Goal: Task Accomplishment & Management: Complete application form

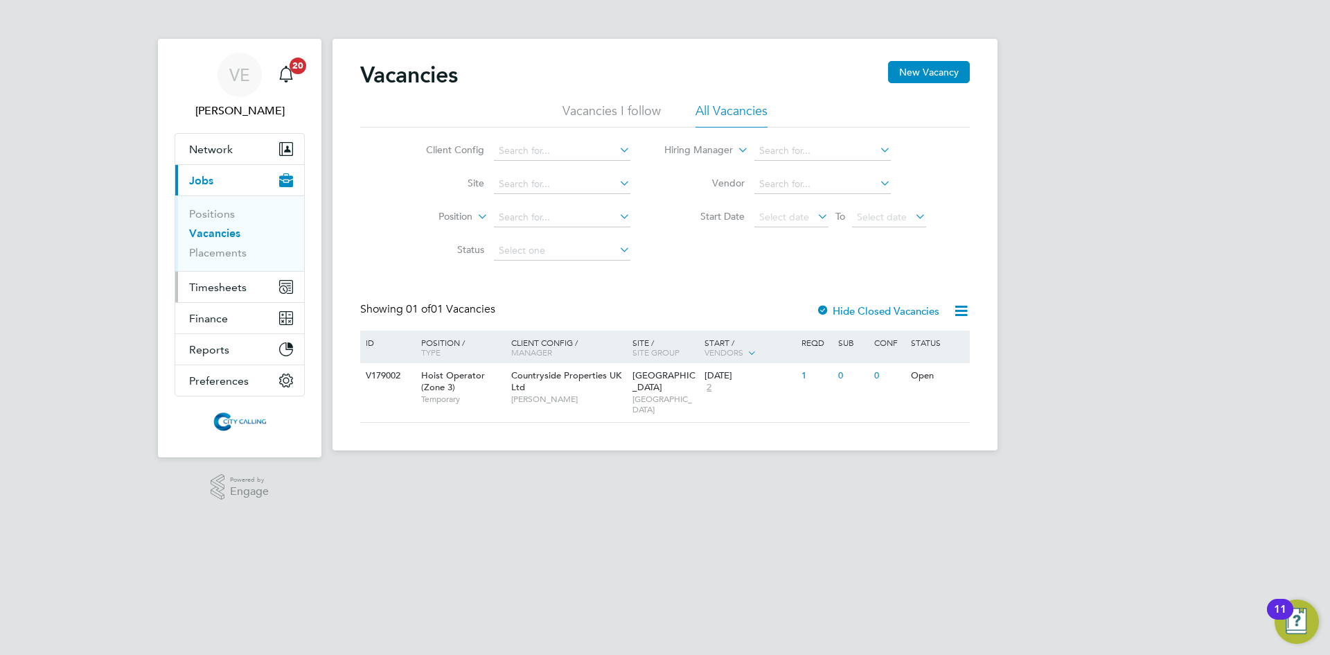
click at [224, 283] on span "Timesheets" at bounding box center [217, 287] width 57 height 13
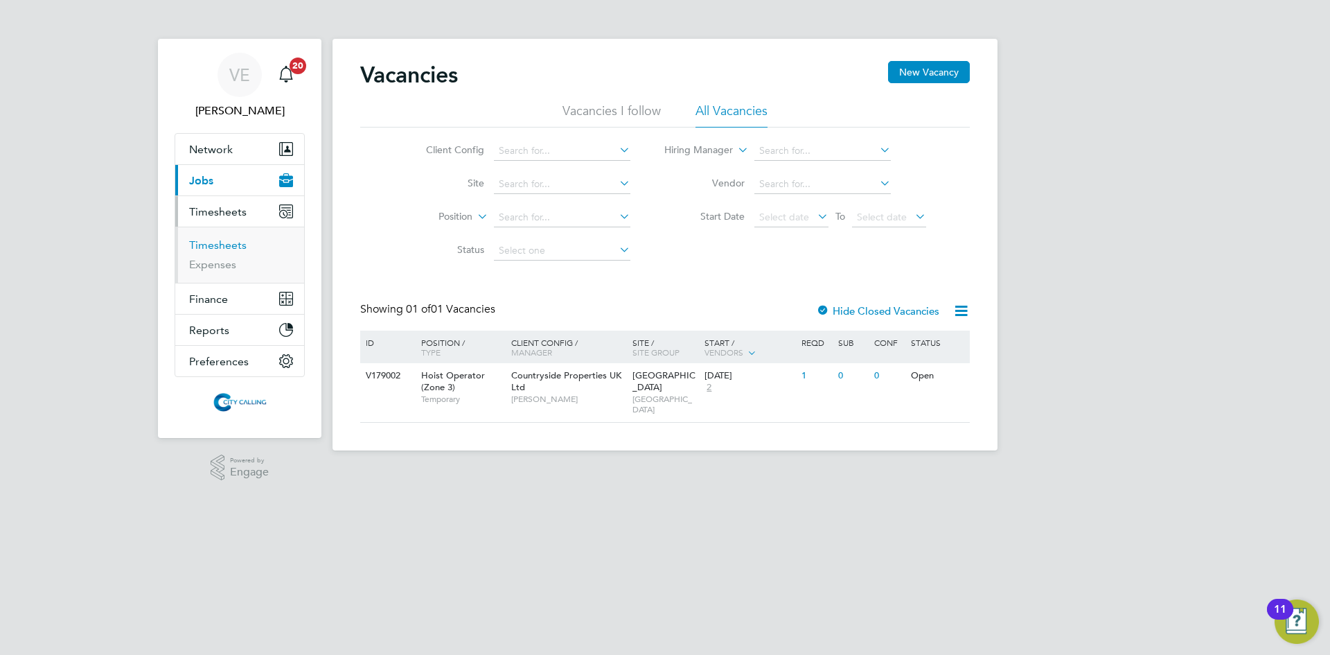
click at [222, 239] on link "Timesheets" at bounding box center [217, 244] width 57 height 13
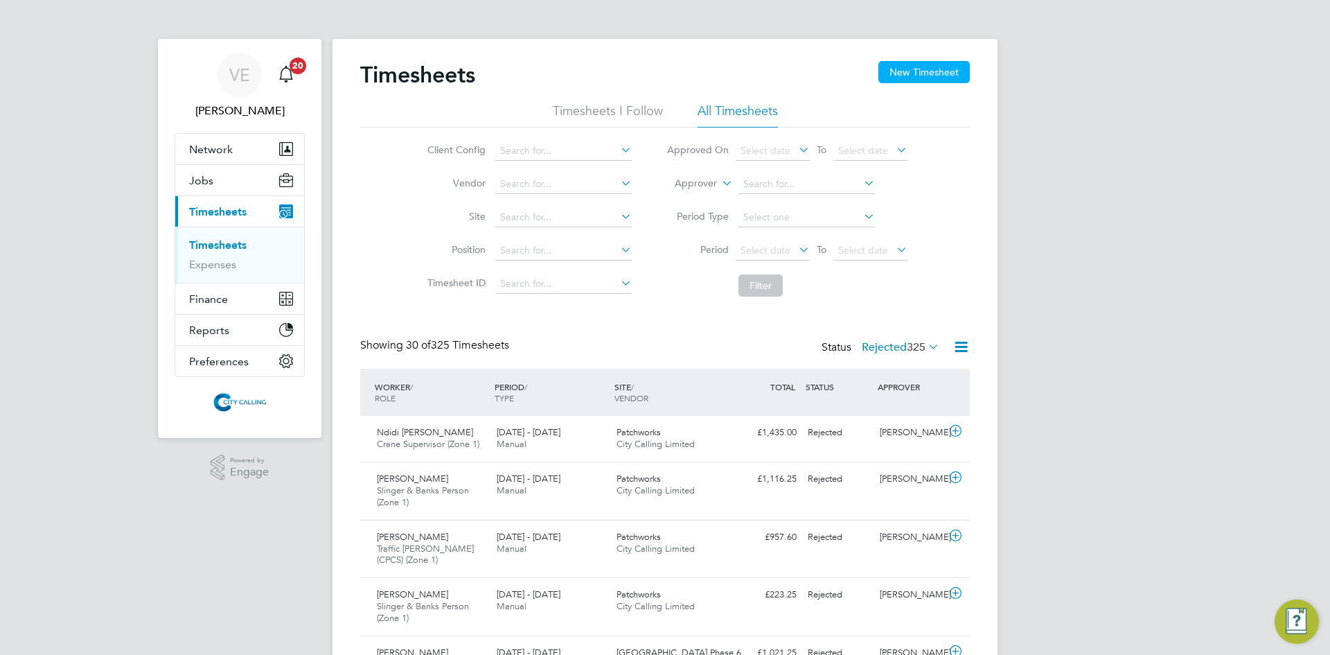
click at [913, 80] on button "New Timesheet" at bounding box center [923, 72] width 91 height 22
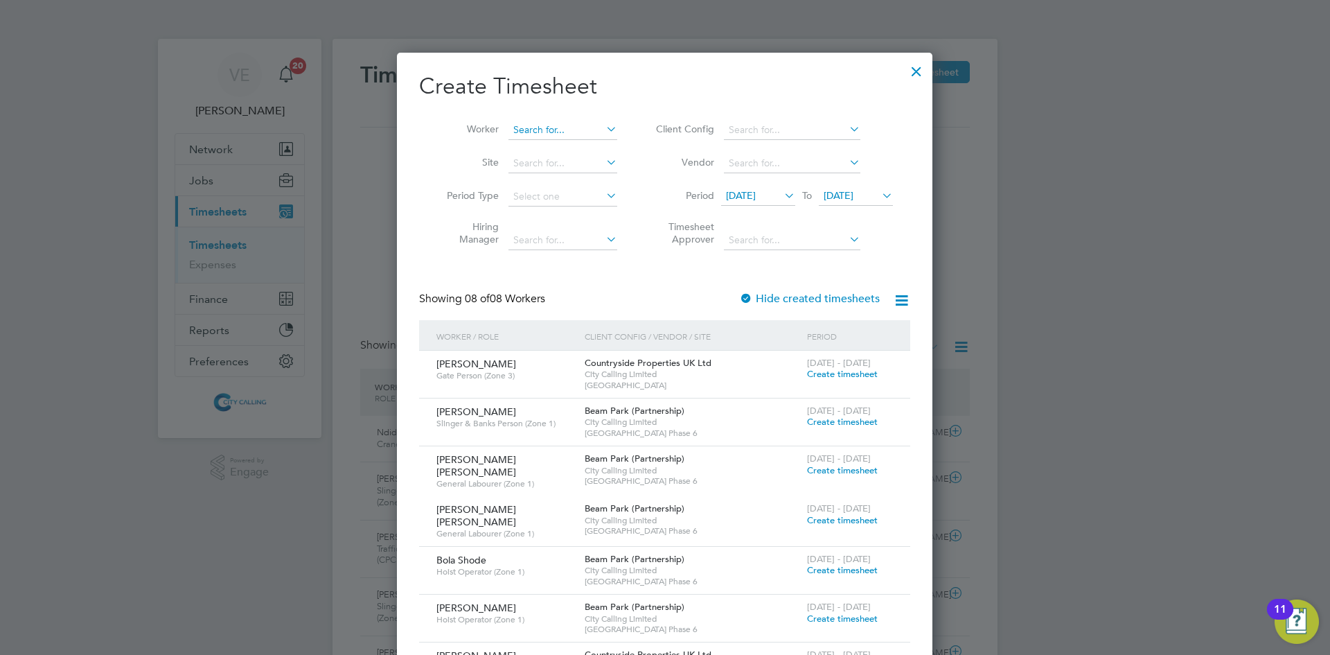
click at [555, 130] on input at bounding box center [562, 130] width 109 height 19
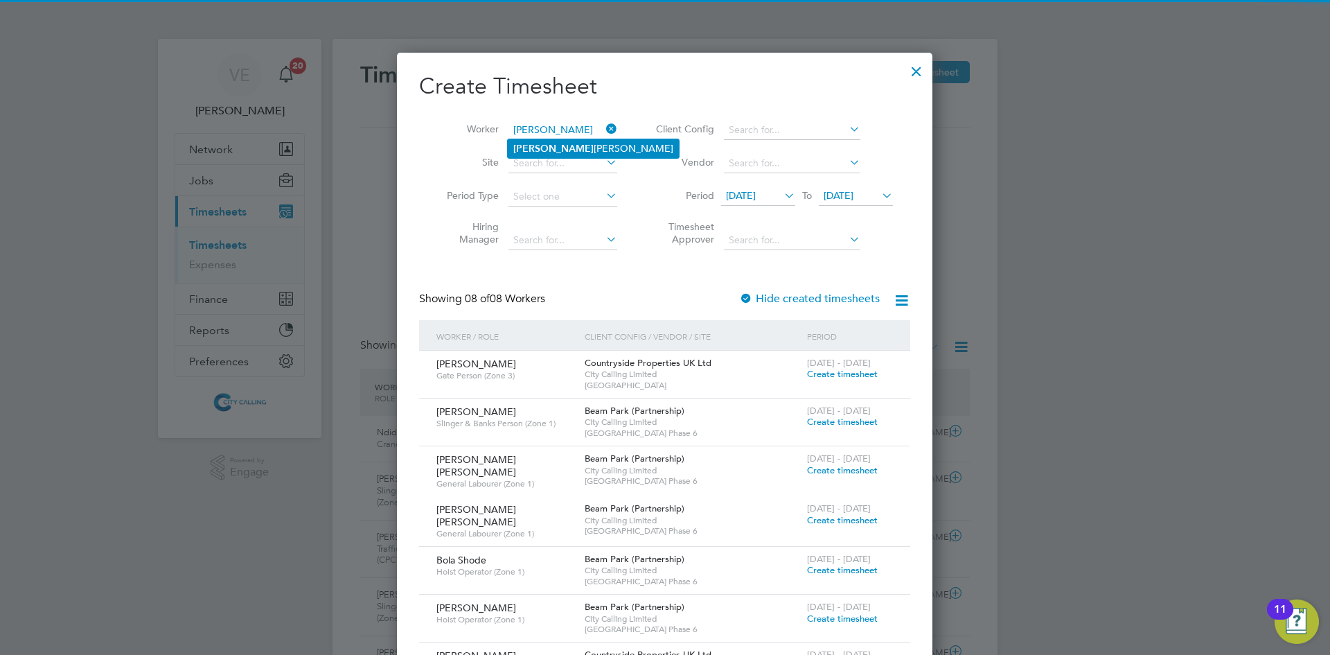
click at [542, 153] on b "[PERSON_NAME]" at bounding box center [553, 149] width 80 height 12
type input "[PERSON_NAME] [PERSON_NAME]"
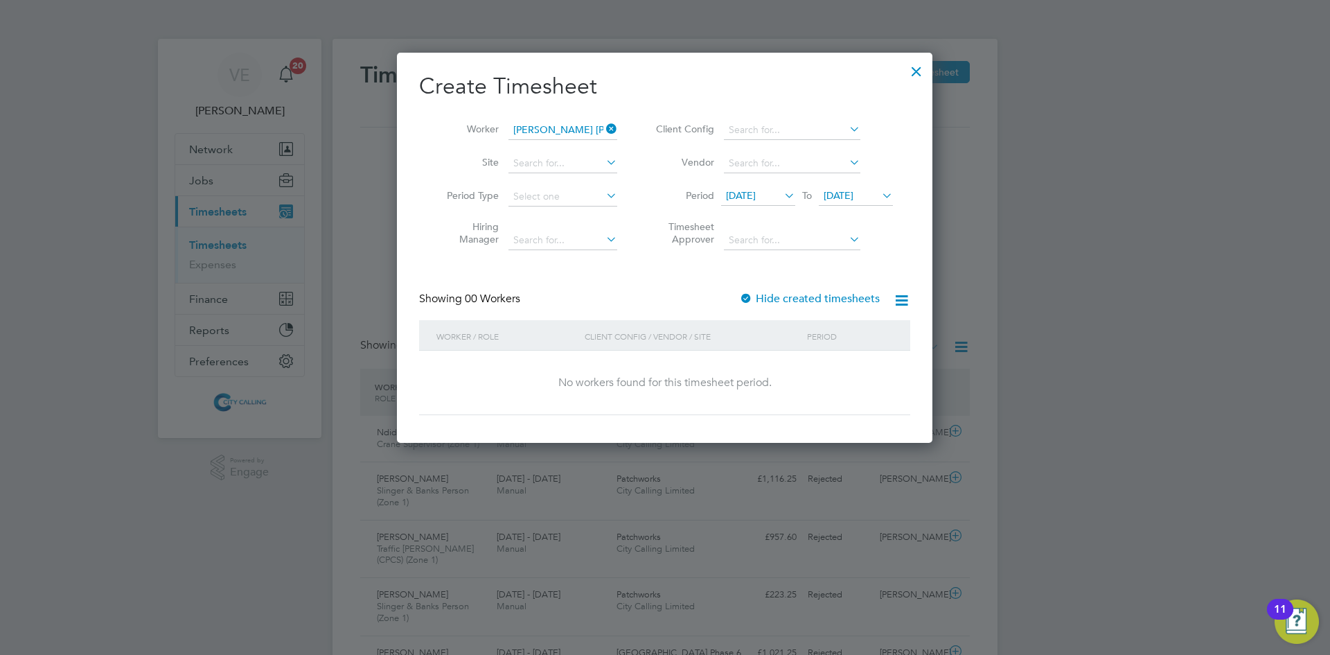
click at [778, 299] on label "Hide created timesheets" at bounding box center [809, 299] width 141 height 14
click at [756, 197] on span "[DATE]" at bounding box center [741, 195] width 30 height 12
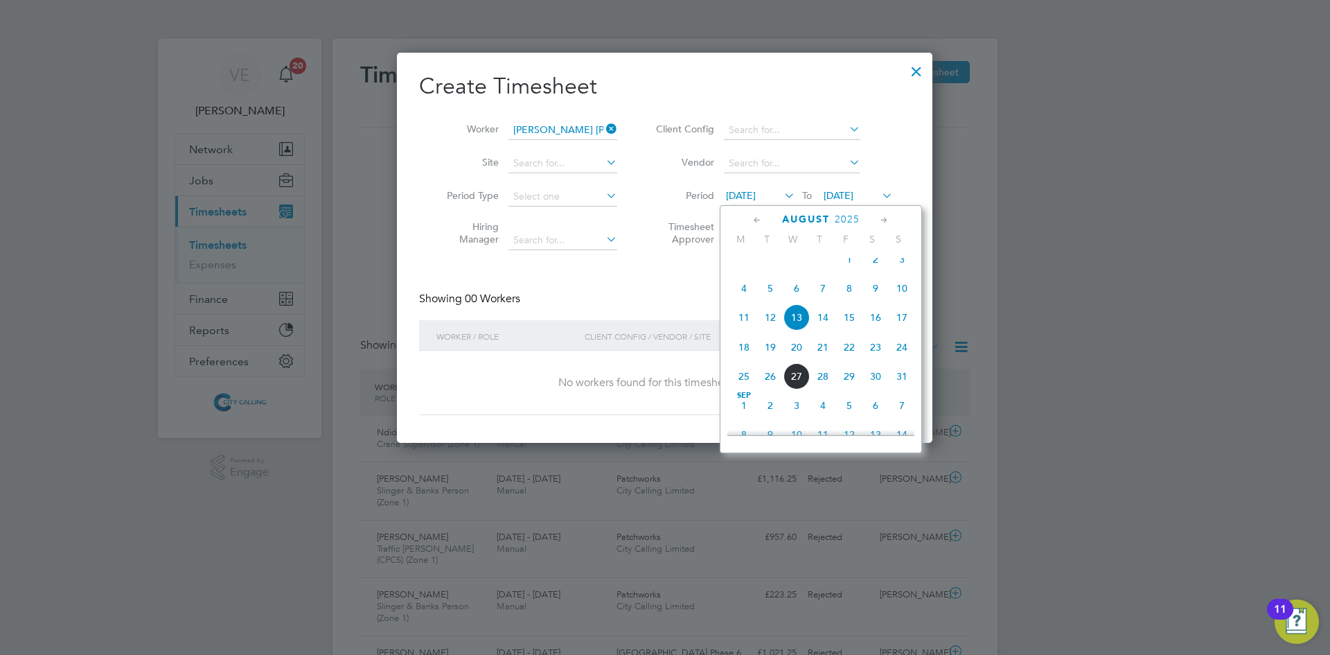
click at [840, 197] on span "[DATE]" at bounding box center [839, 195] width 30 height 12
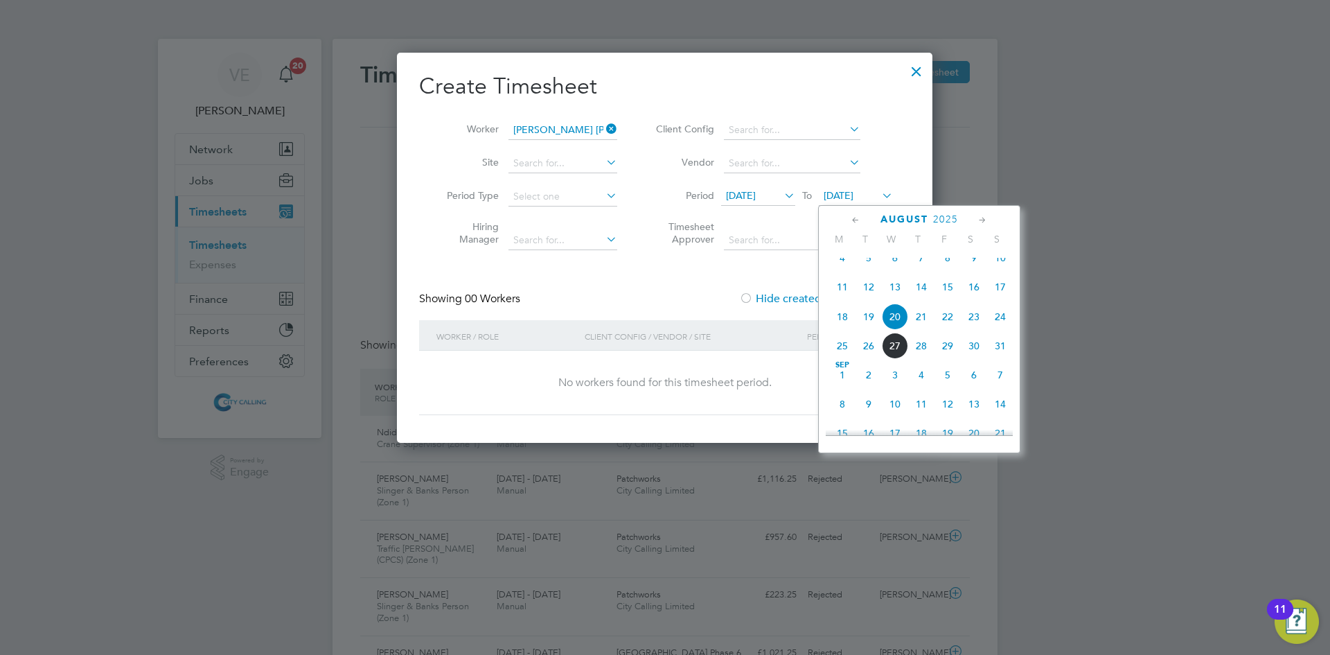
click at [1000, 330] on span "24" at bounding box center [1000, 316] width 26 height 26
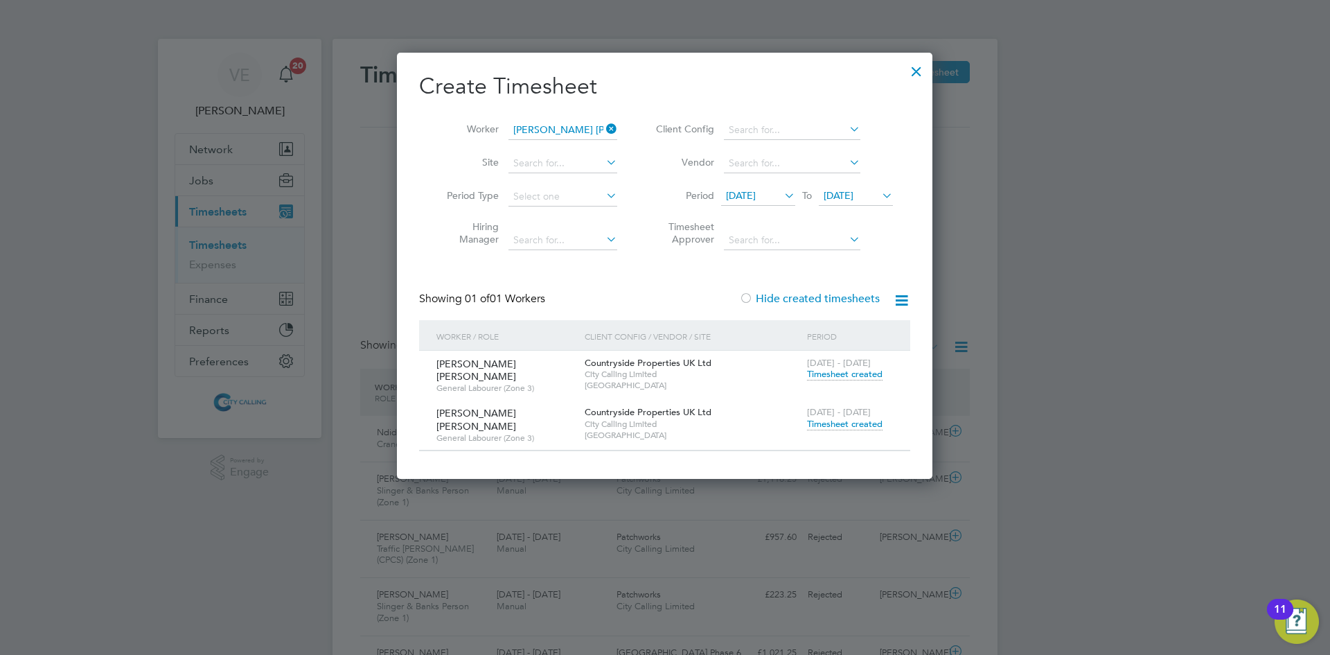
click at [856, 422] on span "Timesheet created" at bounding box center [845, 424] width 76 height 12
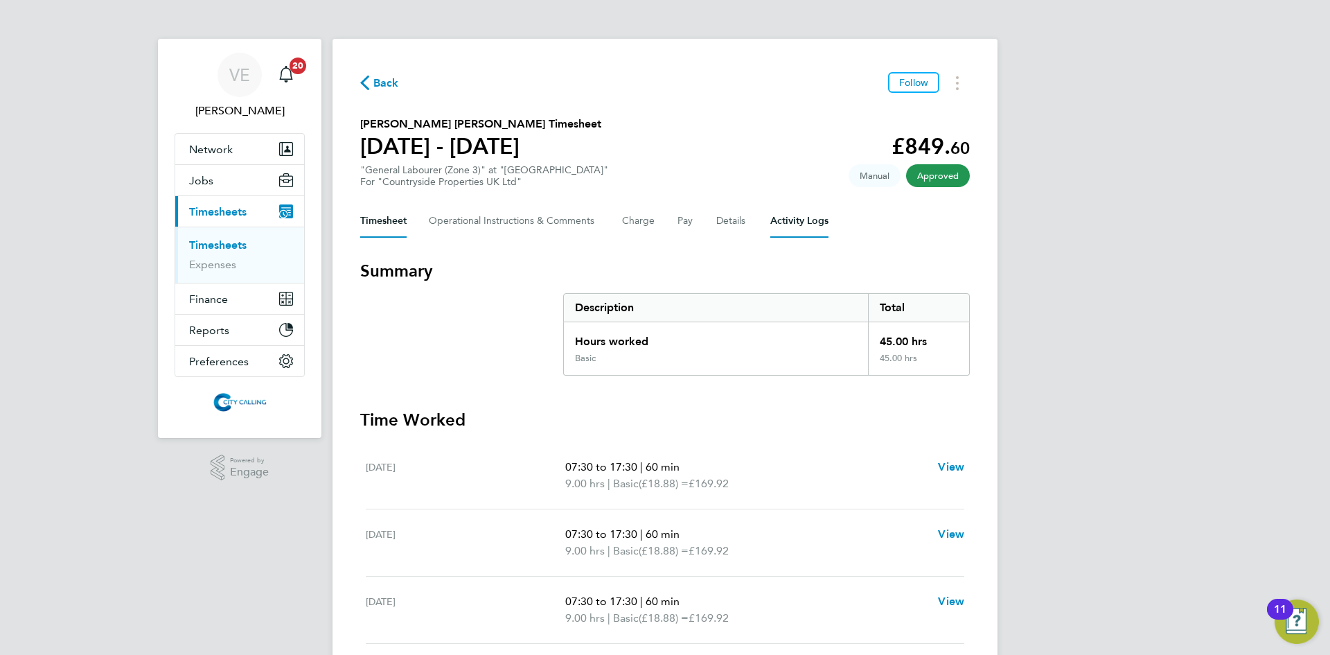
click at [790, 217] on Logs-tab "Activity Logs" at bounding box center [799, 220] width 58 height 33
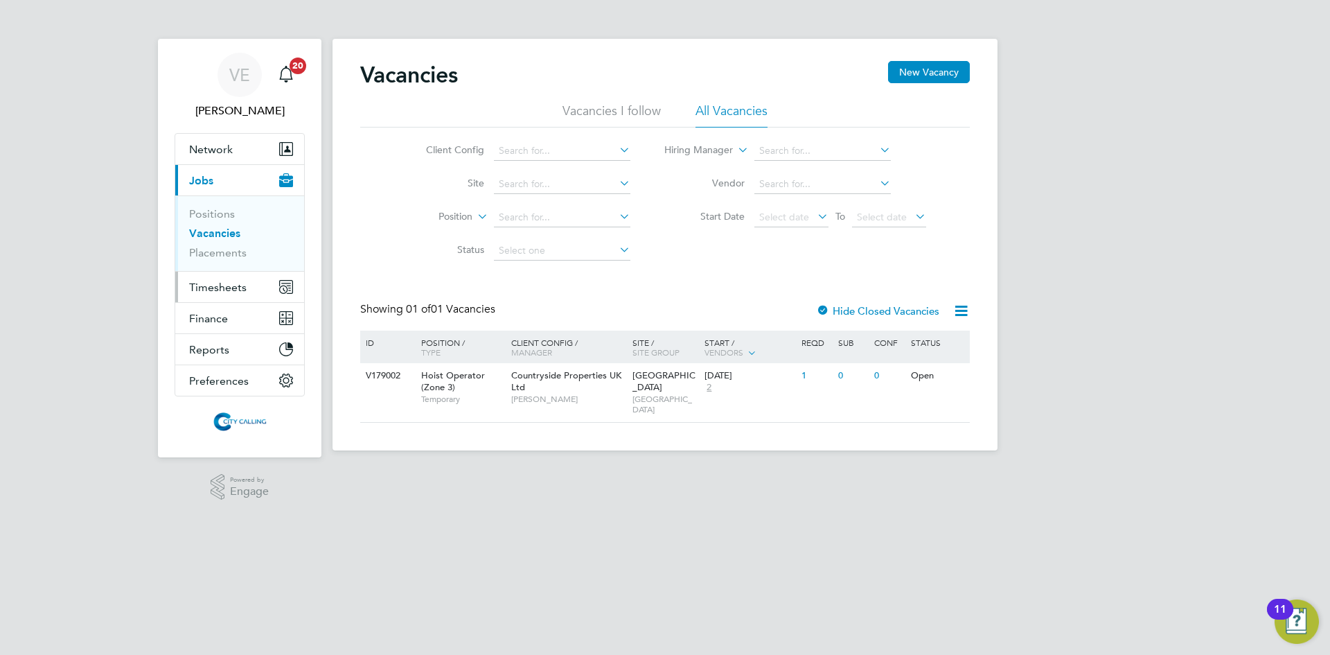
click at [247, 283] on button "Timesheets" at bounding box center [239, 287] width 129 height 30
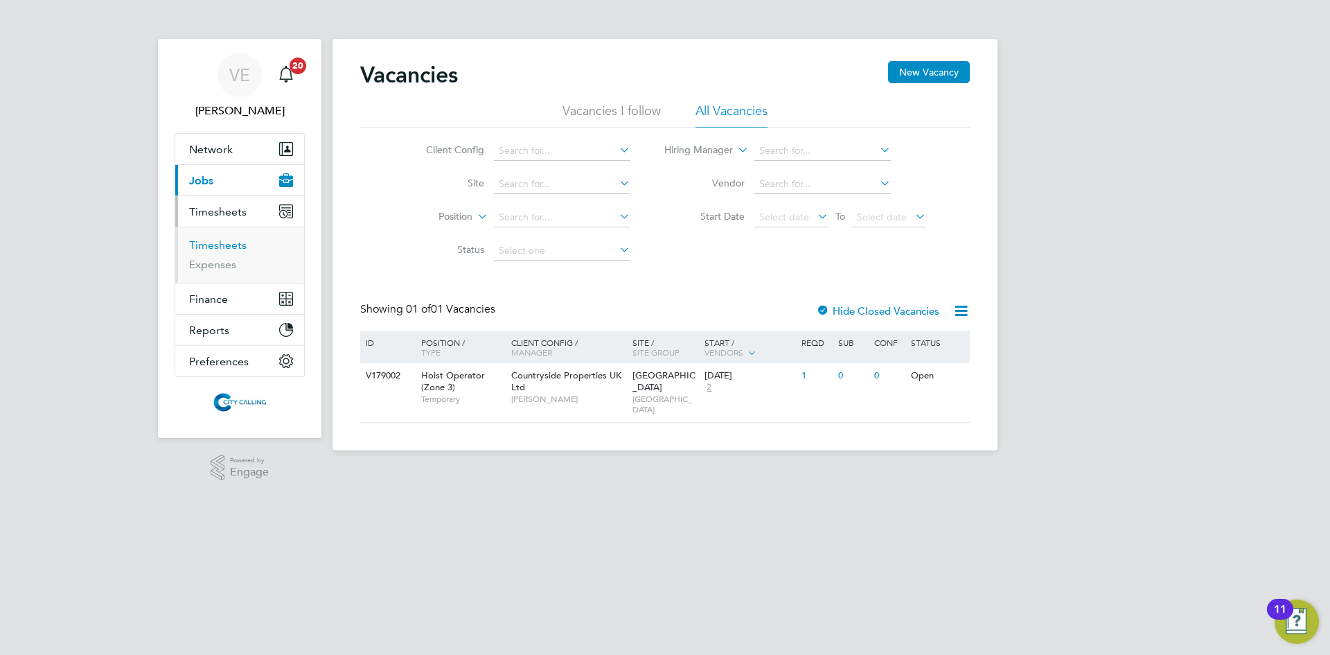
click at [233, 247] on link "Timesheets" at bounding box center [217, 244] width 57 height 13
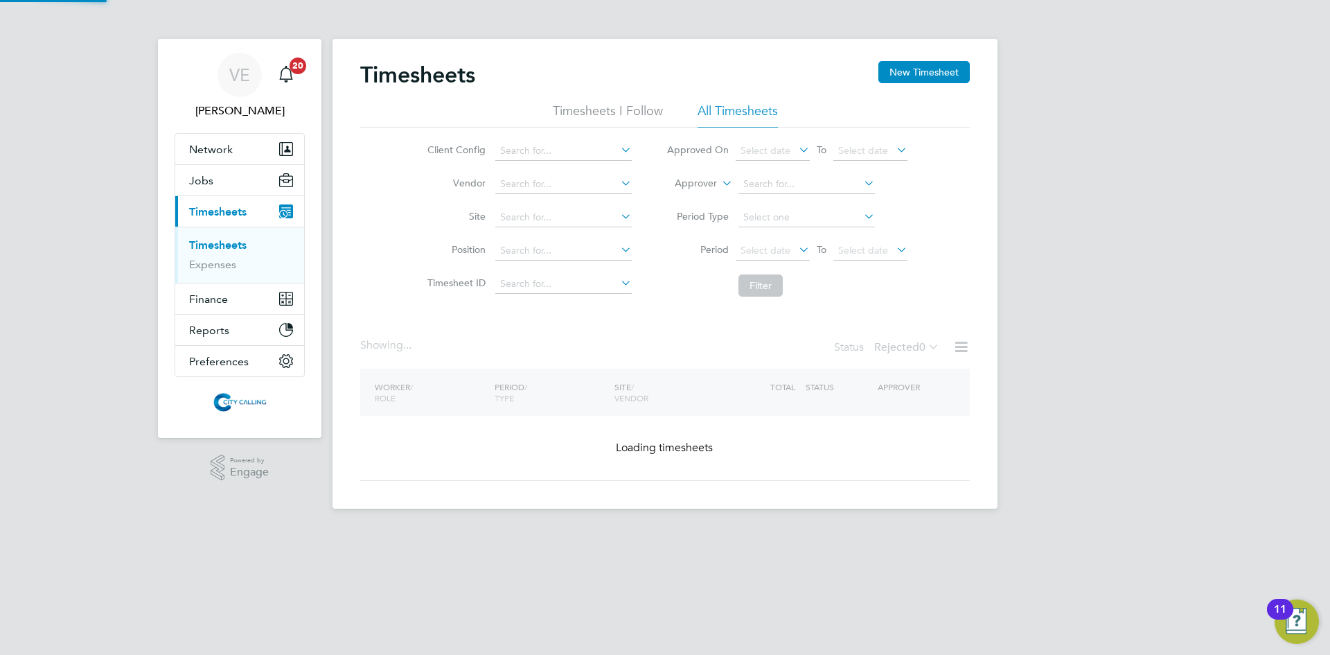
click at [928, 73] on button "New Timesheet" at bounding box center [923, 72] width 91 height 22
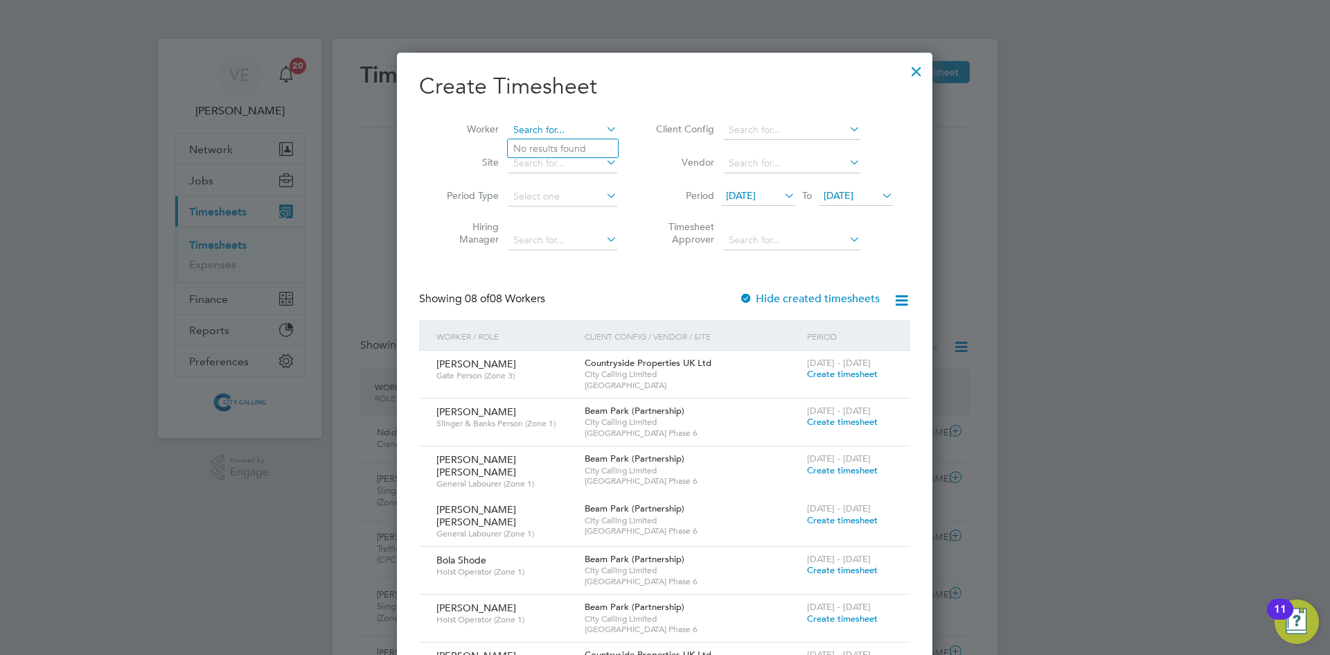
click at [548, 131] on input at bounding box center [562, 130] width 109 height 19
paste input "London W2 1NA"
type input "L"
click at [536, 143] on li "Richard Njenga" at bounding box center [570, 148] width 124 height 19
type input "Richard Njenga"
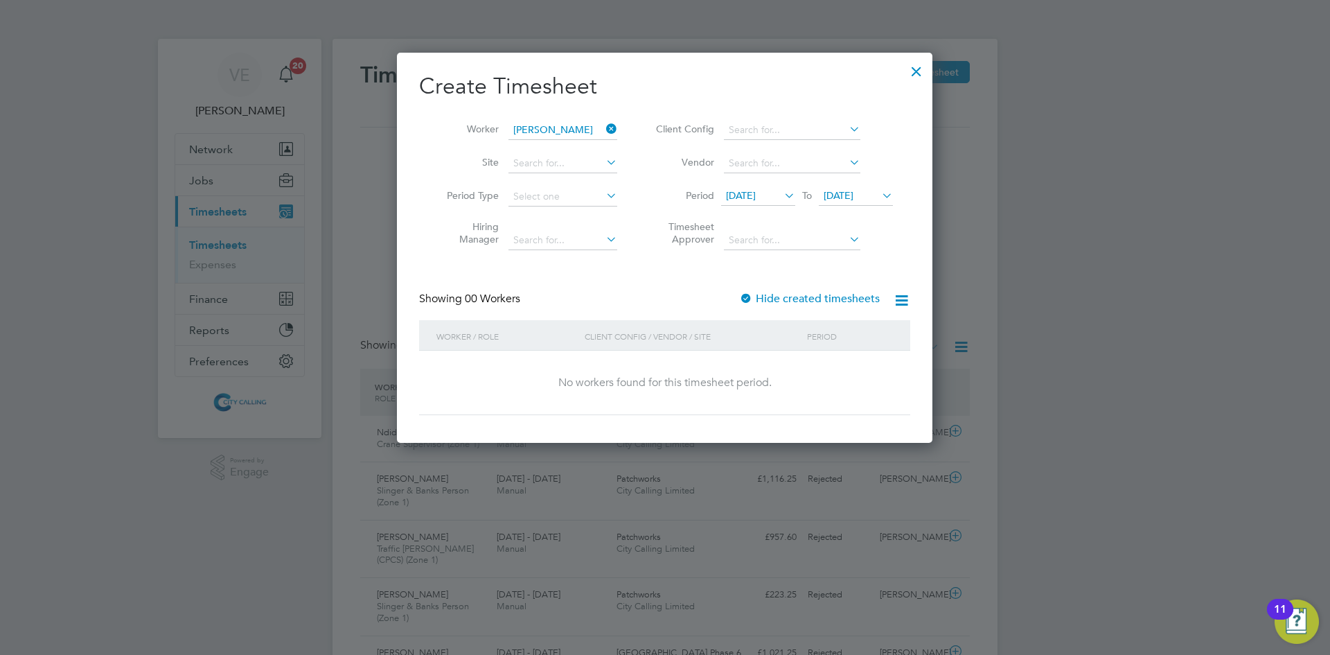
click at [742, 197] on span "[DATE]" at bounding box center [741, 195] width 30 height 12
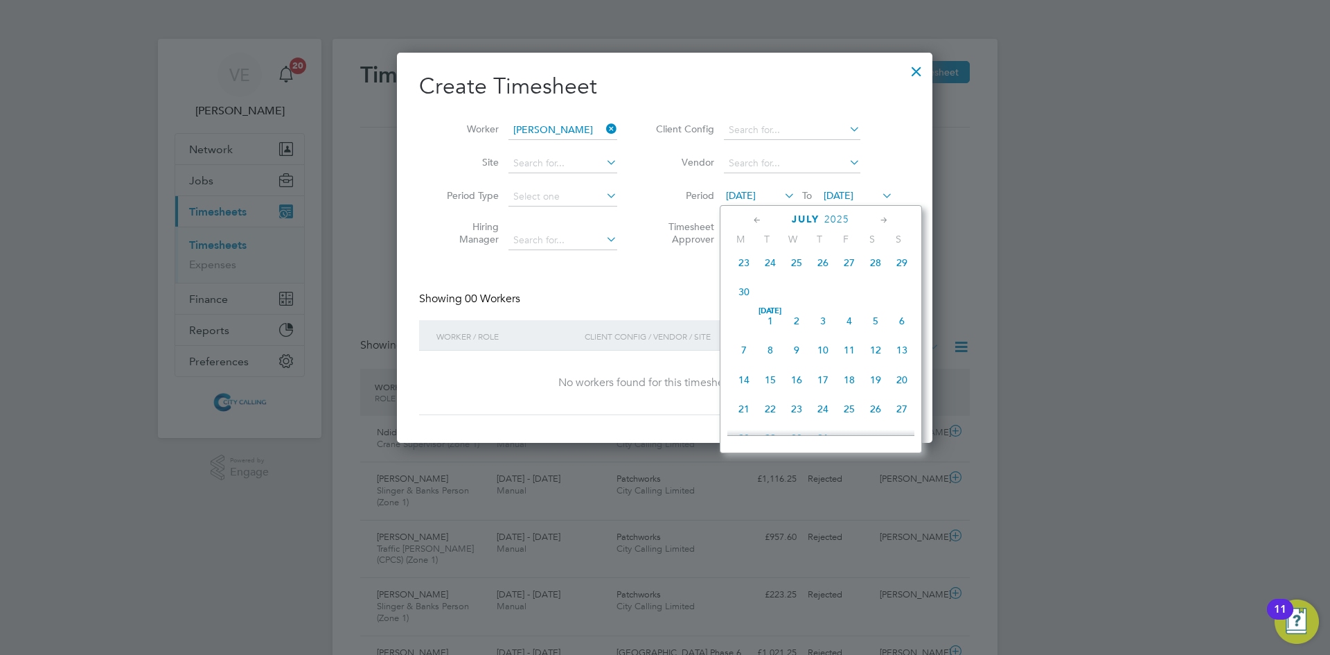
click at [745, 384] on span "14" at bounding box center [744, 379] width 26 height 26
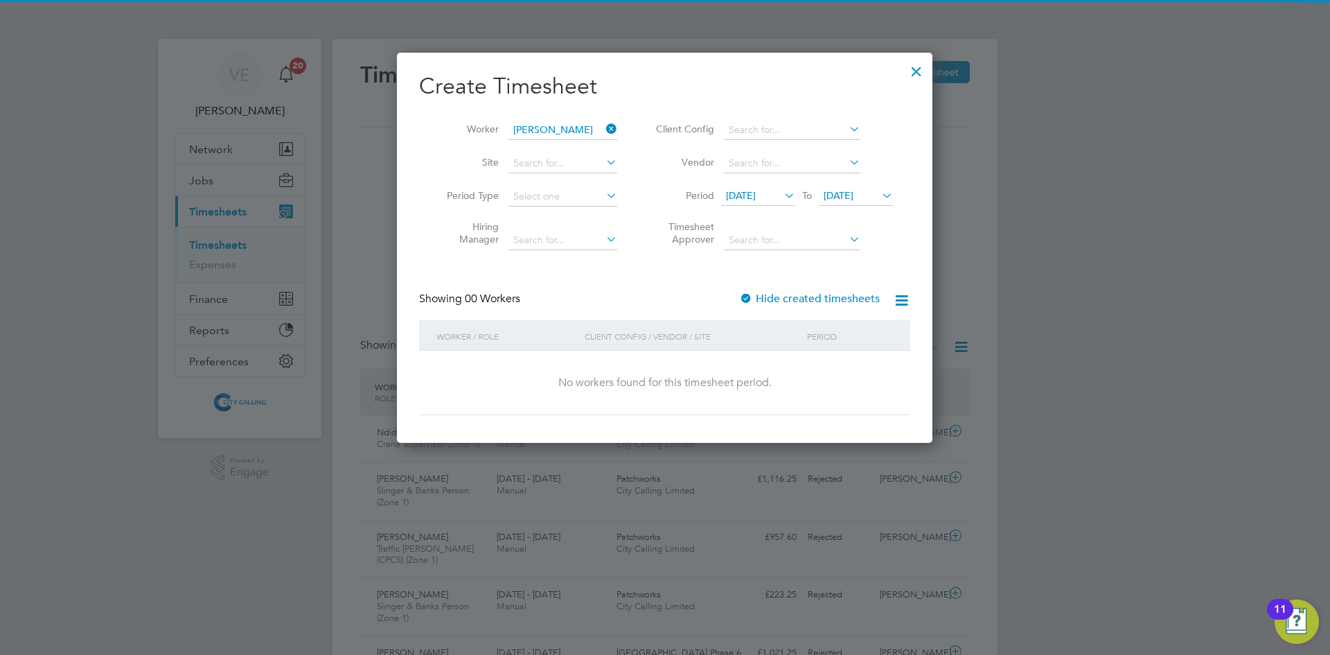
click at [879, 193] on icon at bounding box center [879, 195] width 0 height 19
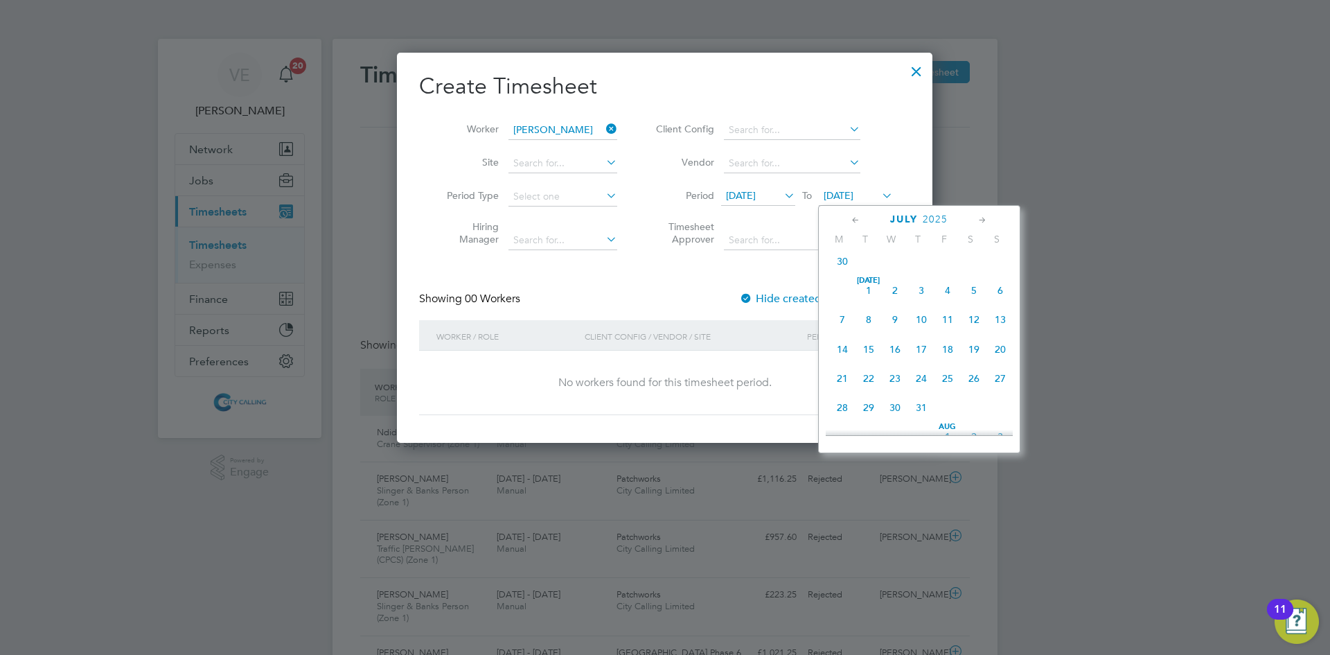
click at [996, 383] on span "27" at bounding box center [1000, 378] width 26 height 26
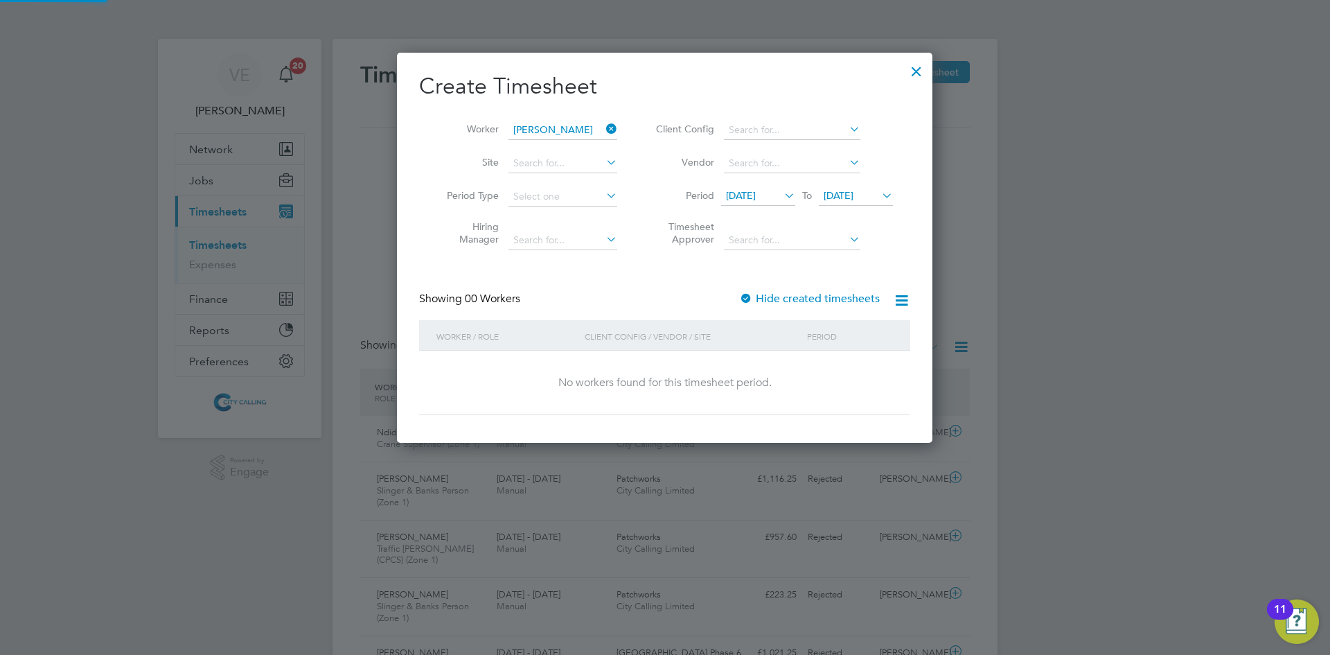
click at [746, 298] on div at bounding box center [746, 299] width 14 height 14
click at [747, 196] on span "14 Jul 2025" at bounding box center [741, 195] width 30 height 12
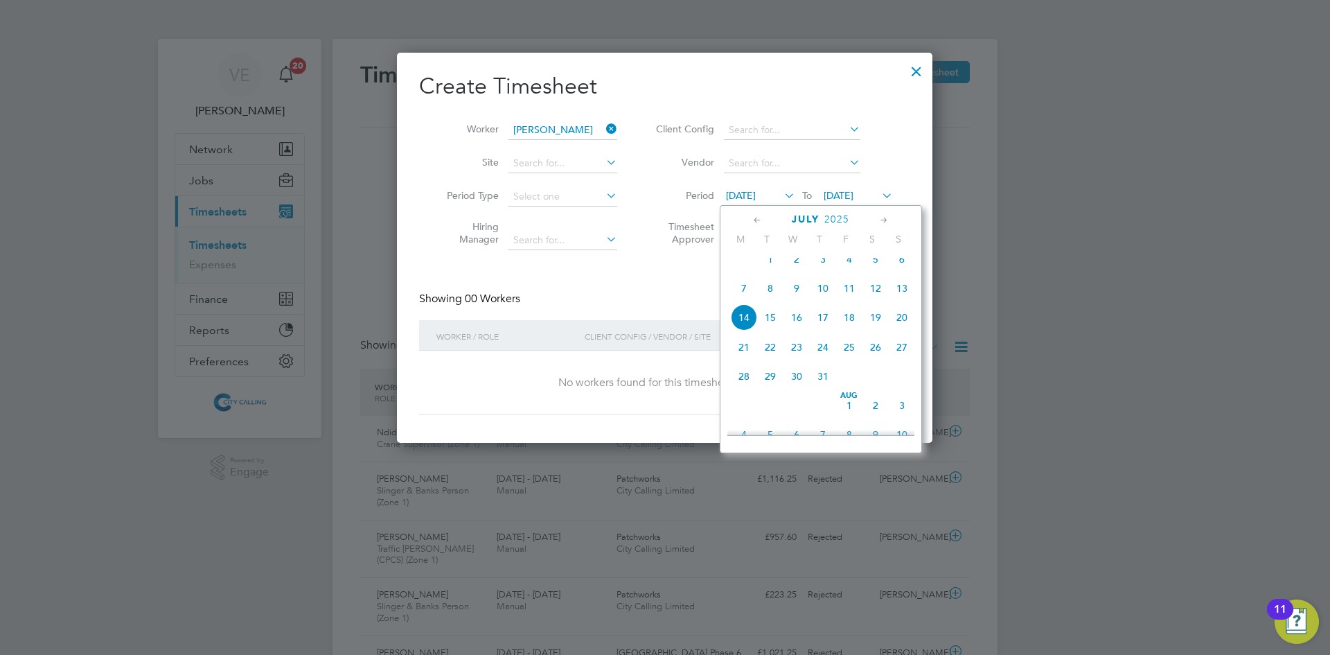
click at [741, 290] on span "7" at bounding box center [744, 288] width 26 height 26
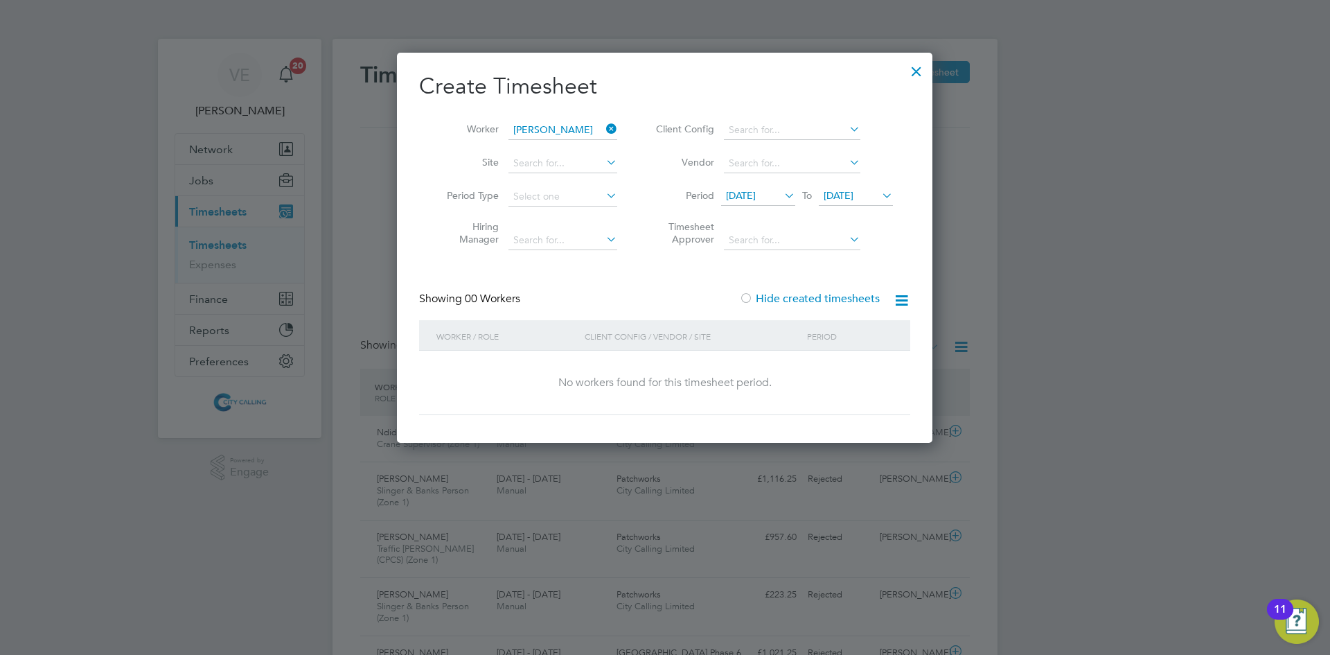
click at [797, 296] on label "Hide created timesheets" at bounding box center [809, 299] width 141 height 14
drag, startPoint x: 870, startPoint y: 177, endPoint x: 865, endPoint y: 194, distance: 18.2
click at [865, 193] on ul "Client Config Vendor Period 07 Jul 2025 To 27 Jul 2025 Timesheet Approver" at bounding box center [773, 185] width 276 height 143
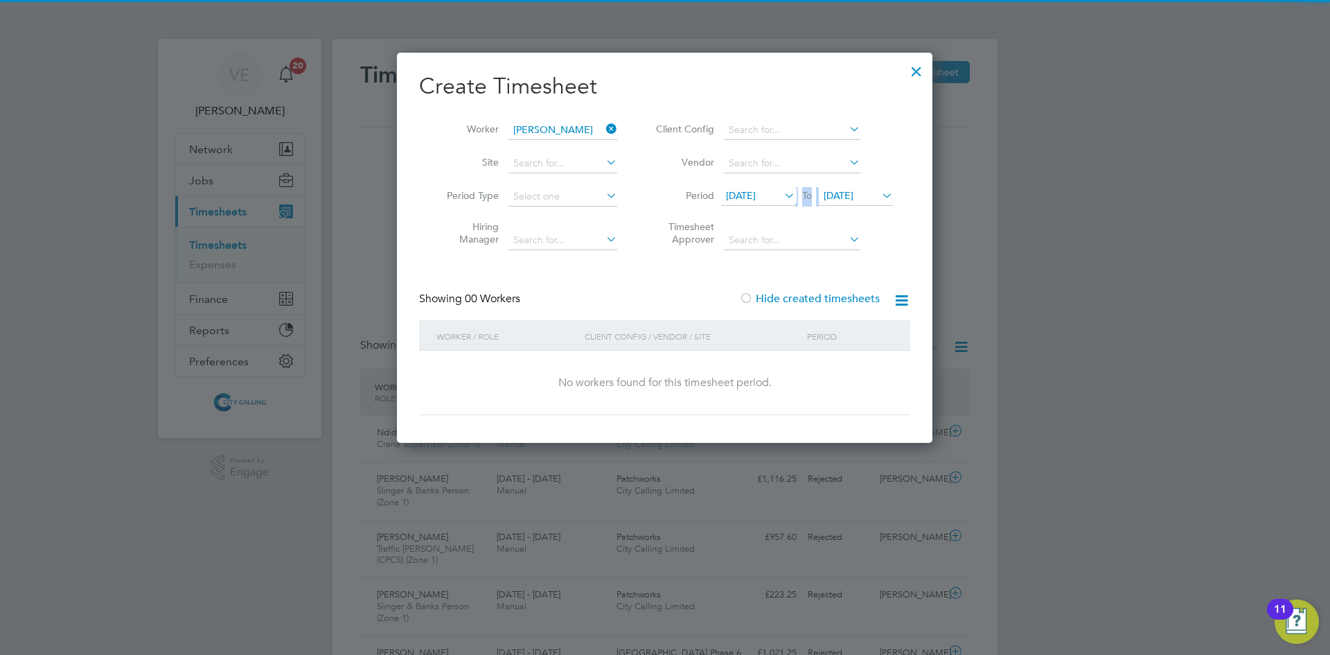
click at [853, 194] on span "27 Jul 2025" at bounding box center [839, 195] width 30 height 12
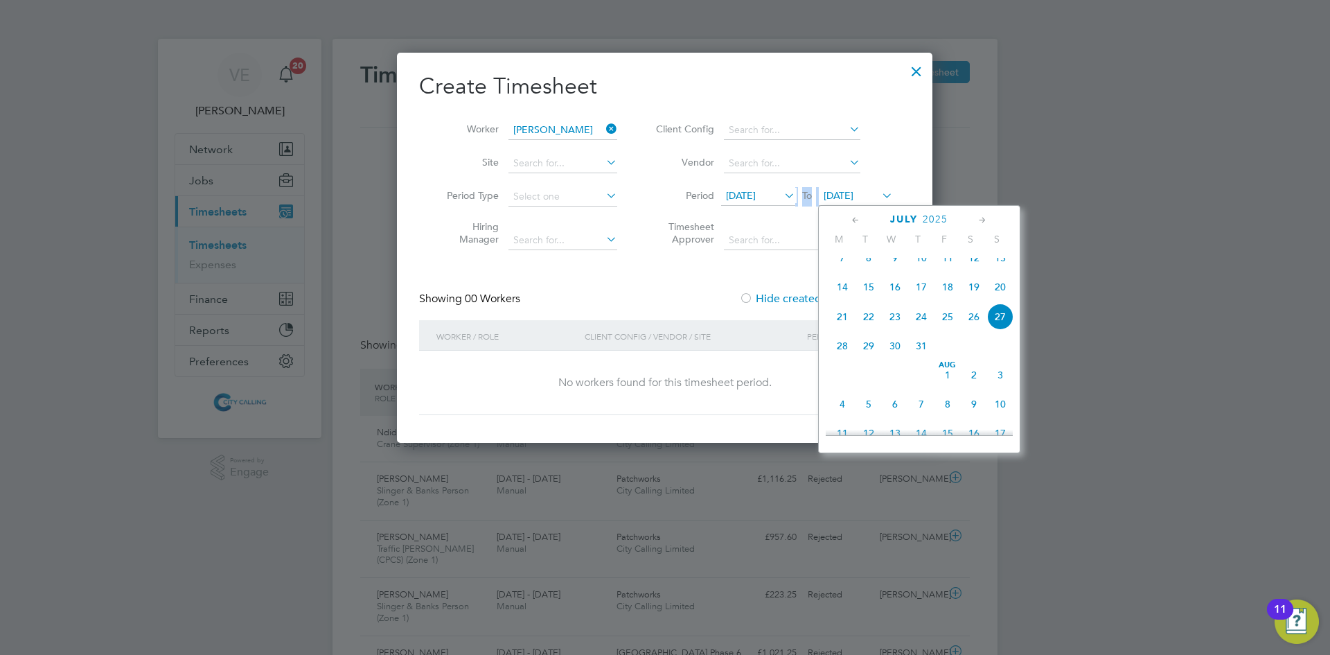
click at [993, 387] on span "3" at bounding box center [1000, 375] width 26 height 26
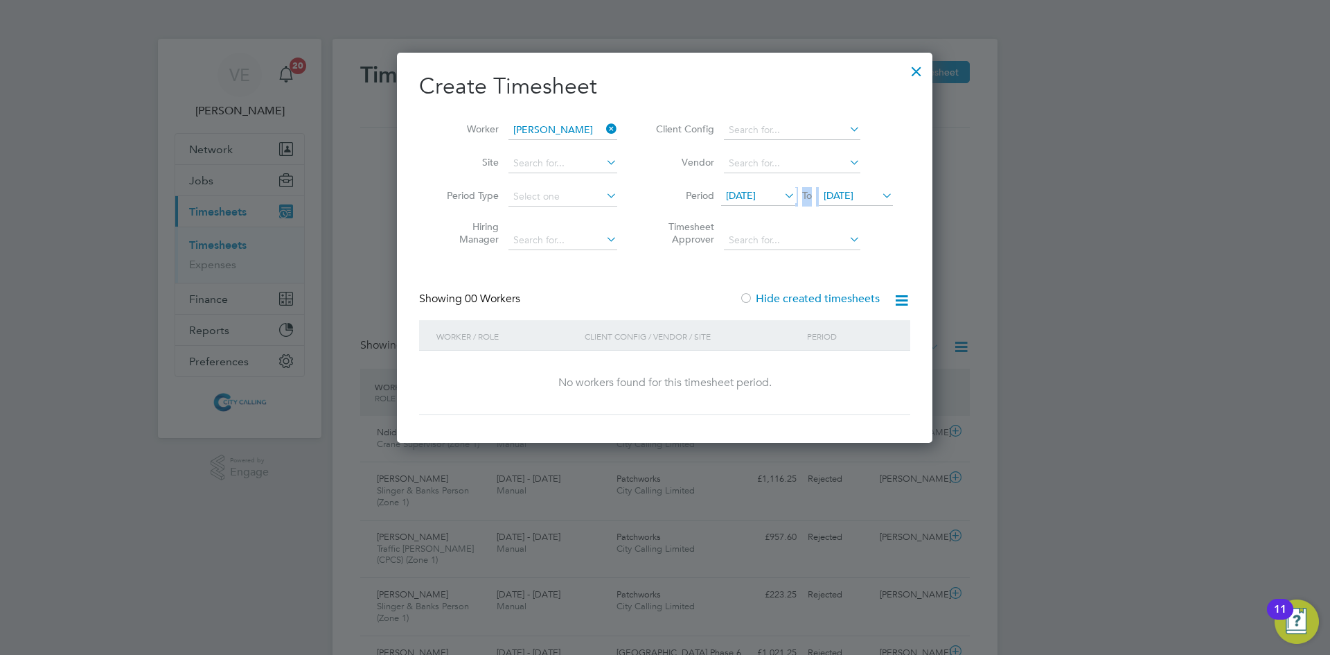
click at [790, 301] on label "Hide created timesheets" at bounding box center [809, 299] width 141 height 14
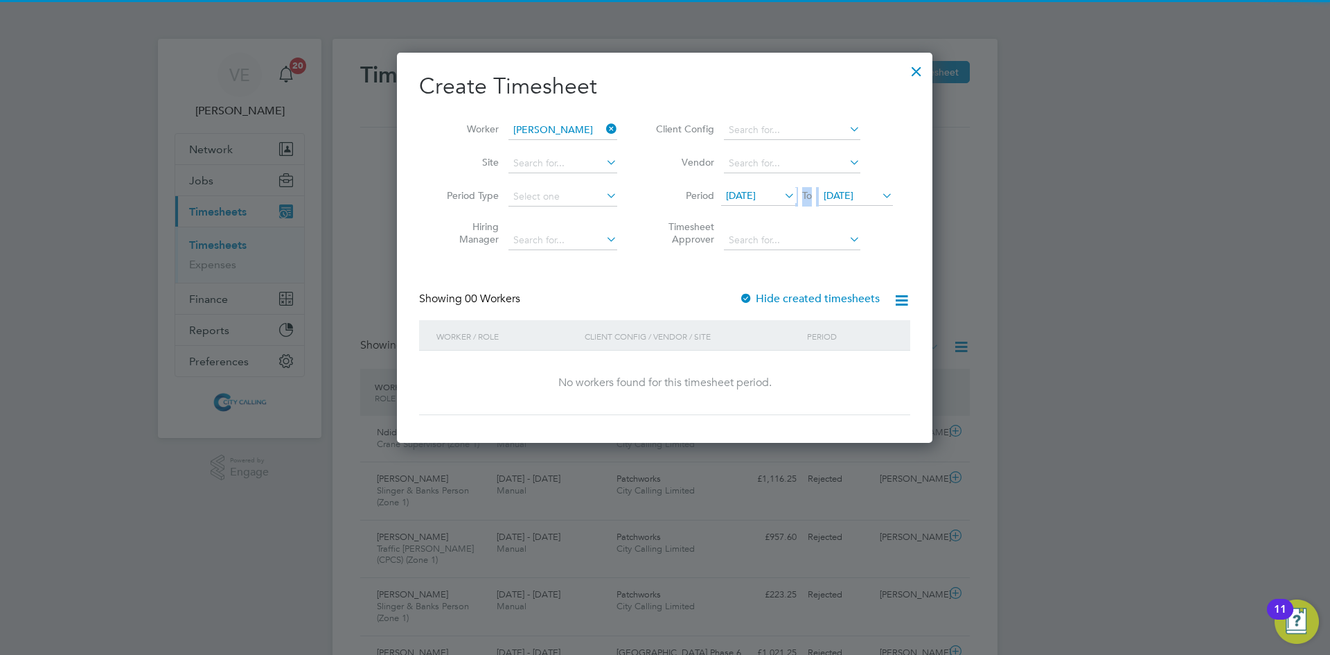
click at [790, 301] on label "Hide created timesheets" at bounding box center [809, 299] width 141 height 14
click at [853, 195] on span "03 Aug 2025" at bounding box center [839, 195] width 30 height 12
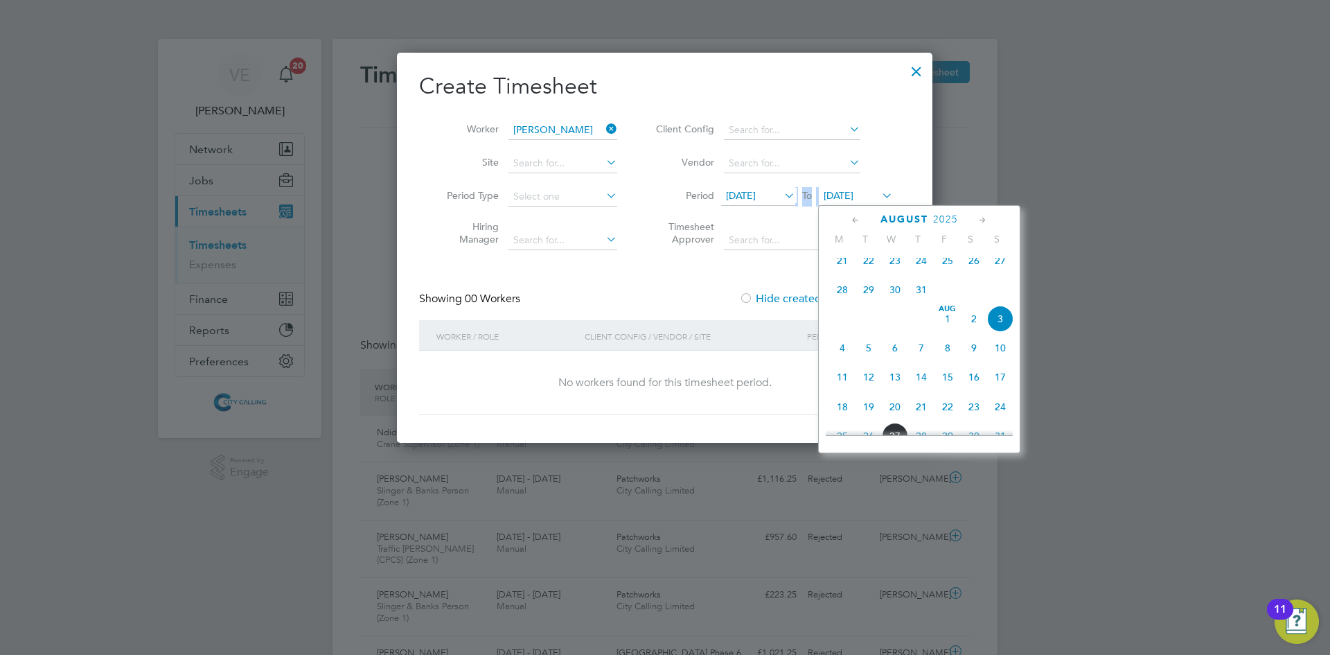
click at [994, 360] on span "10" at bounding box center [1000, 348] width 26 height 26
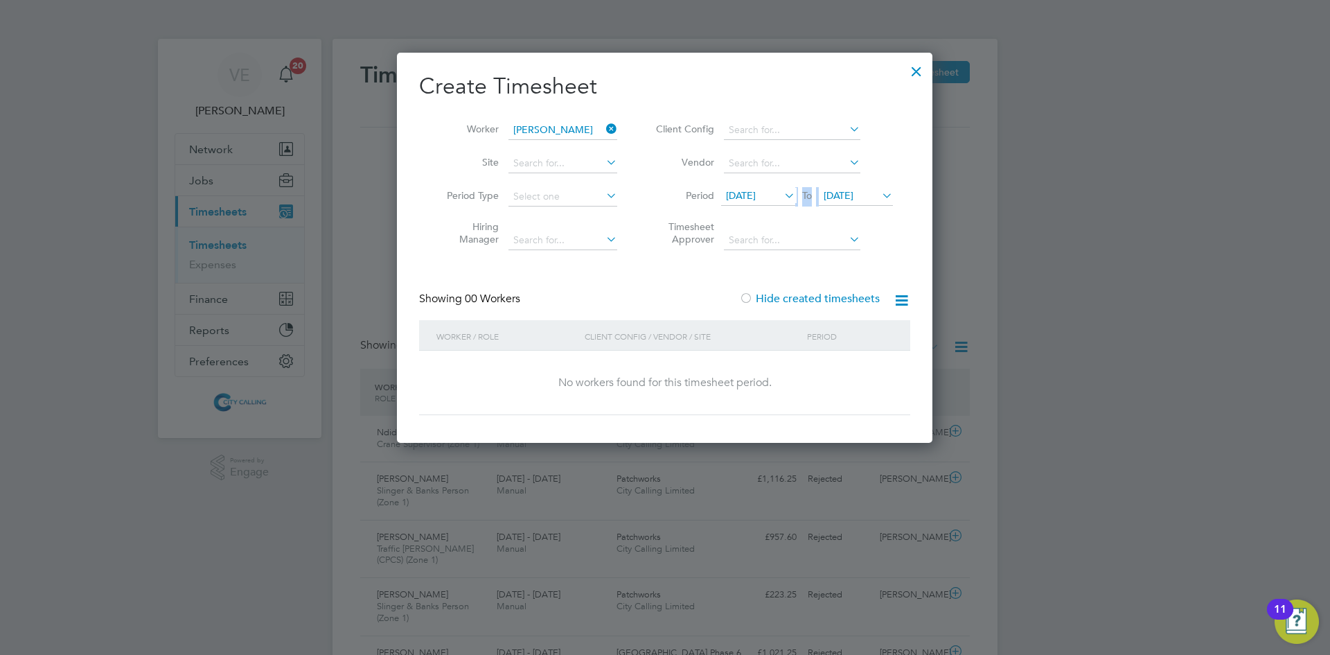
click at [777, 187] on div "07 Jul 2025 To 10 Aug 2025" at bounding box center [807, 196] width 172 height 19
click at [756, 191] on span "07 Jul 2025" at bounding box center [741, 195] width 30 height 12
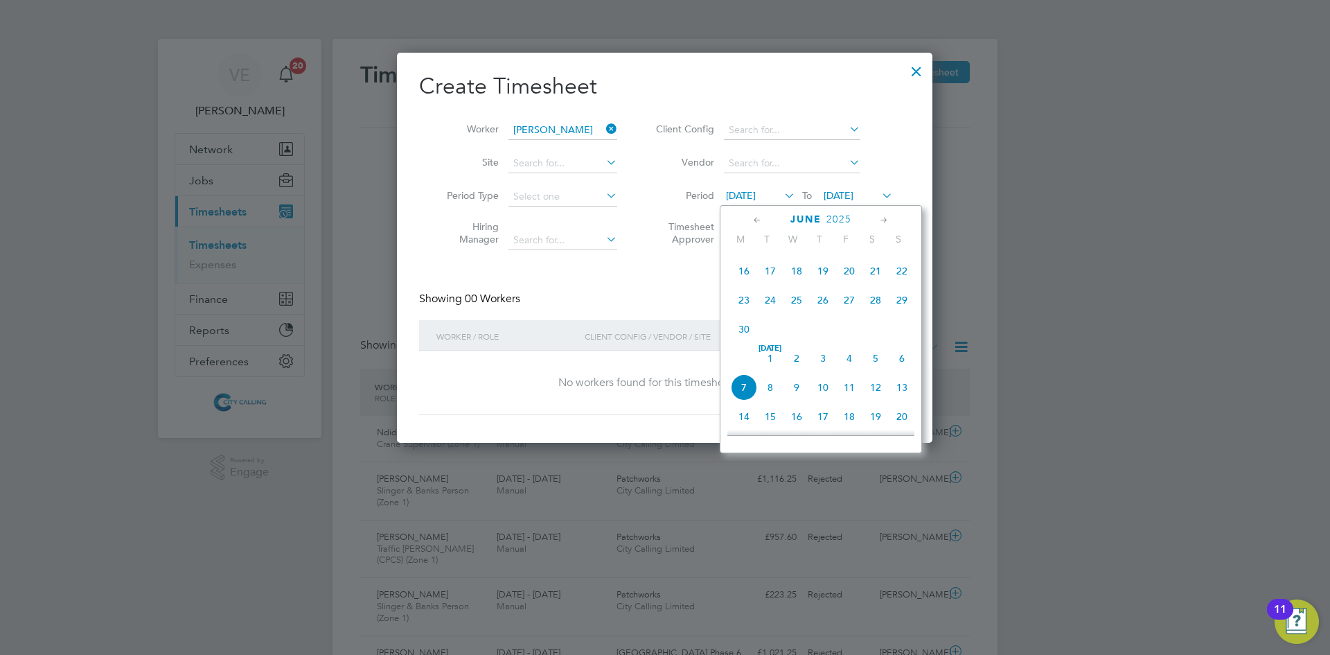
click at [822, 366] on span "3" at bounding box center [823, 358] width 26 height 26
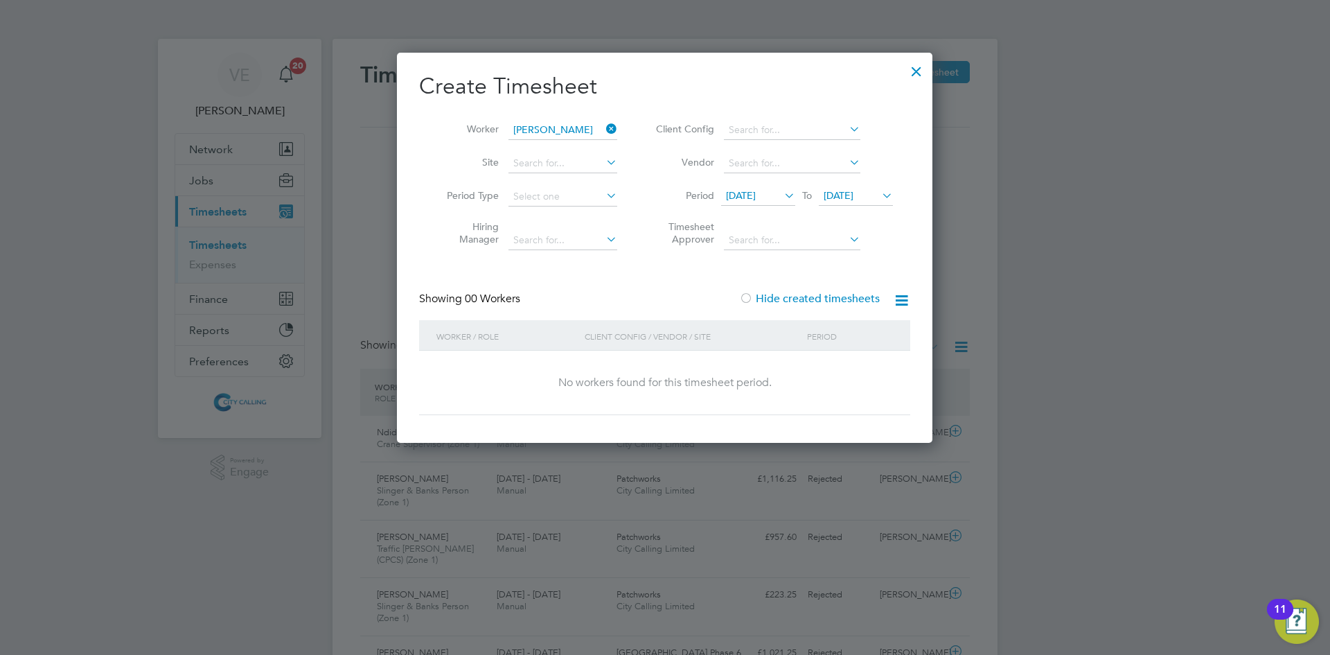
click at [820, 303] on label "Hide created timesheets" at bounding box center [809, 299] width 141 height 14
click at [820, 302] on label "Hide created timesheets" at bounding box center [809, 299] width 141 height 14
drag, startPoint x: 563, startPoint y: 136, endPoint x: 603, endPoint y: 132, distance: 40.5
click at [563, 136] on input "Richard Njenga" at bounding box center [562, 130] width 109 height 19
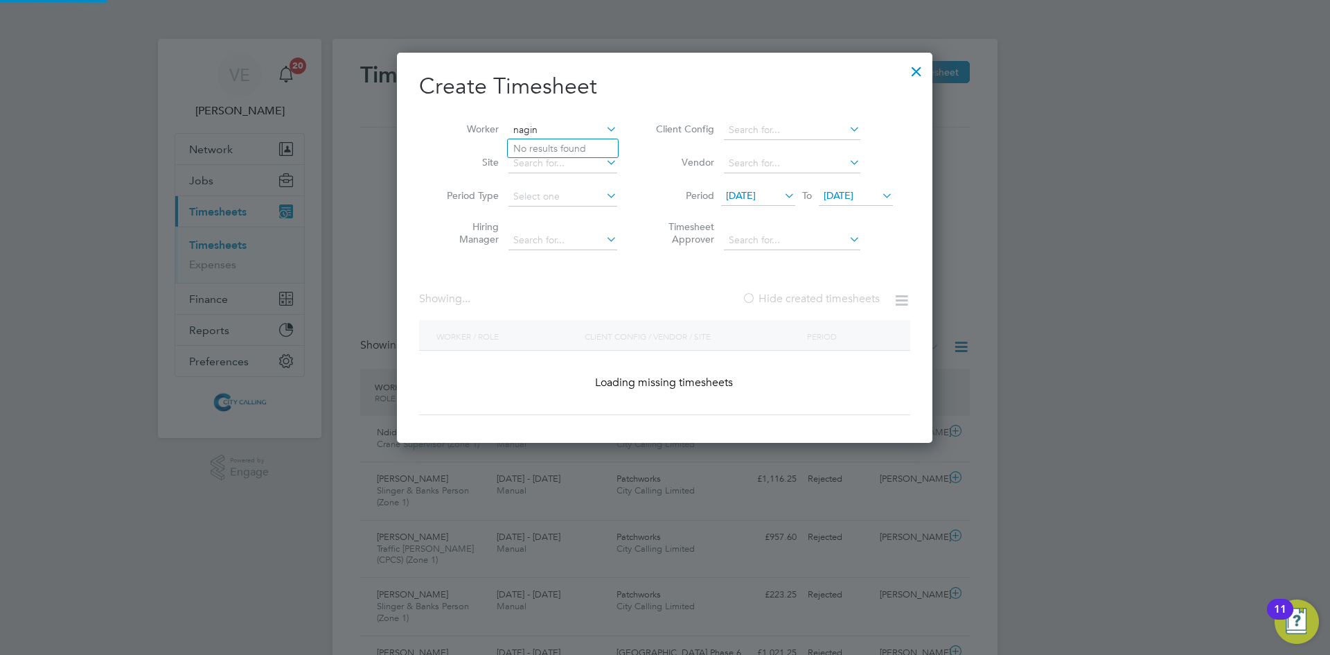
click at [535, 128] on input "nagin" at bounding box center [562, 130] width 109 height 19
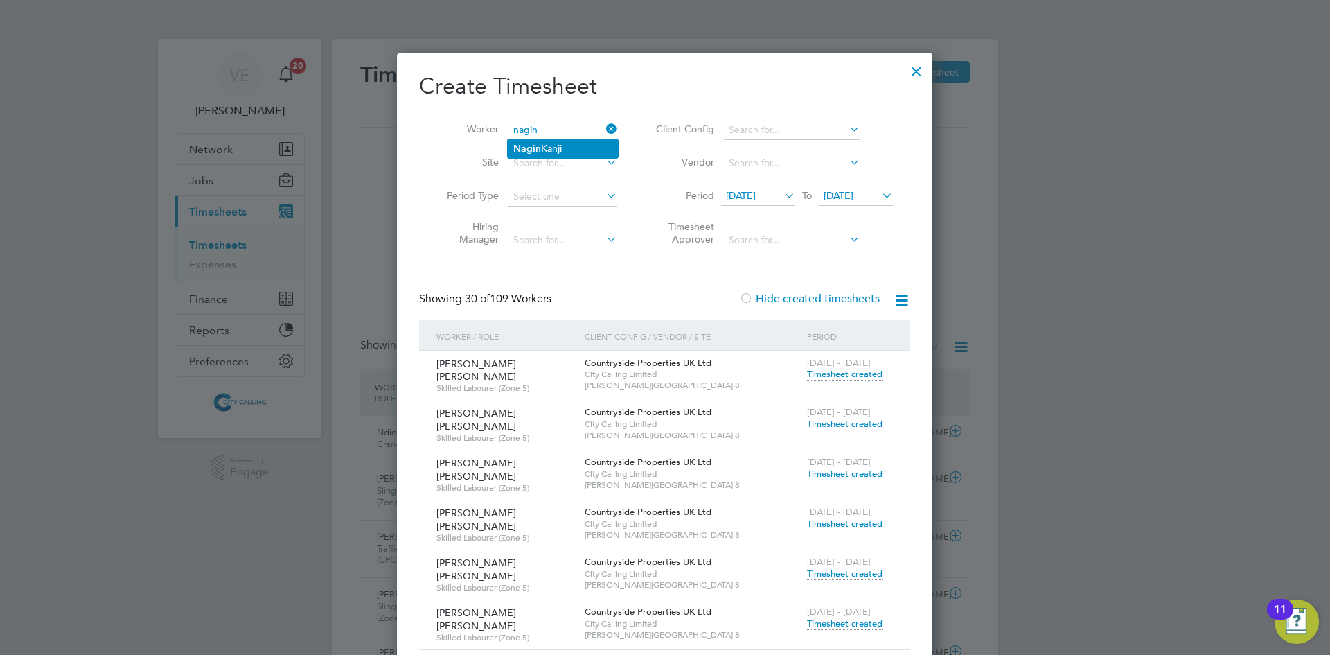
click at [593, 142] on li "Nagin Kanji" at bounding box center [563, 148] width 110 height 19
type input "Nagin Kanji"
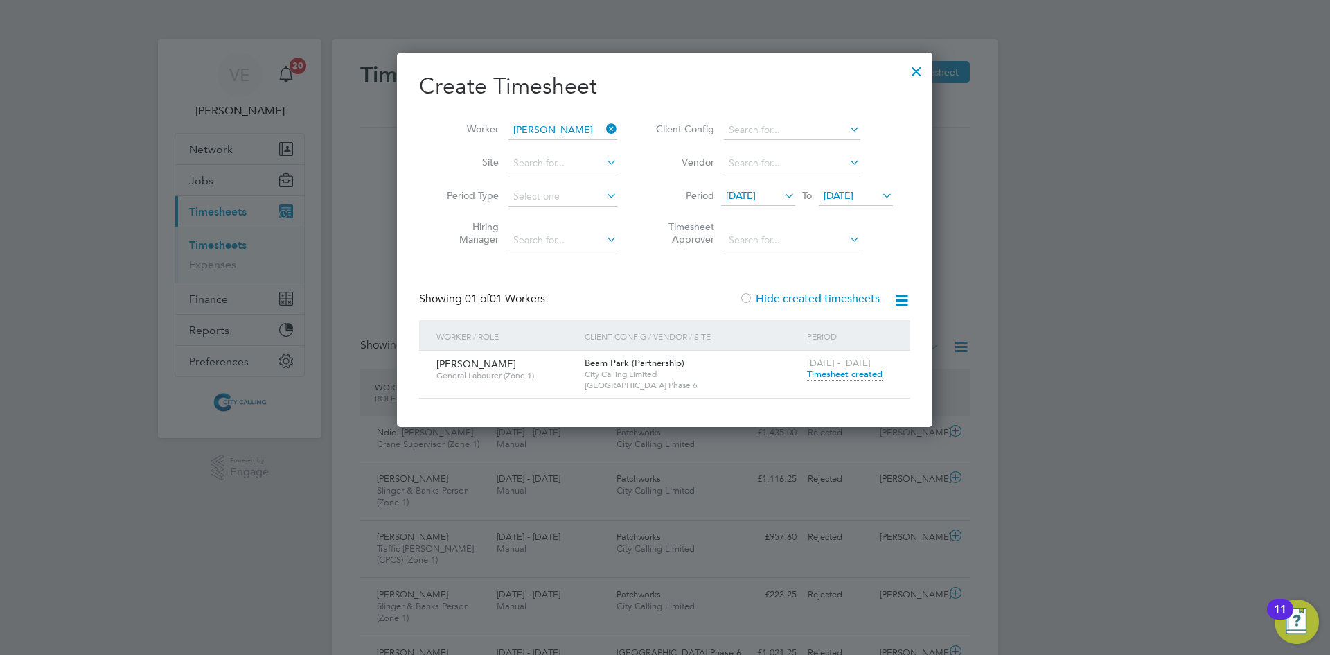
click at [860, 374] on span "Timesheet created" at bounding box center [845, 374] width 76 height 12
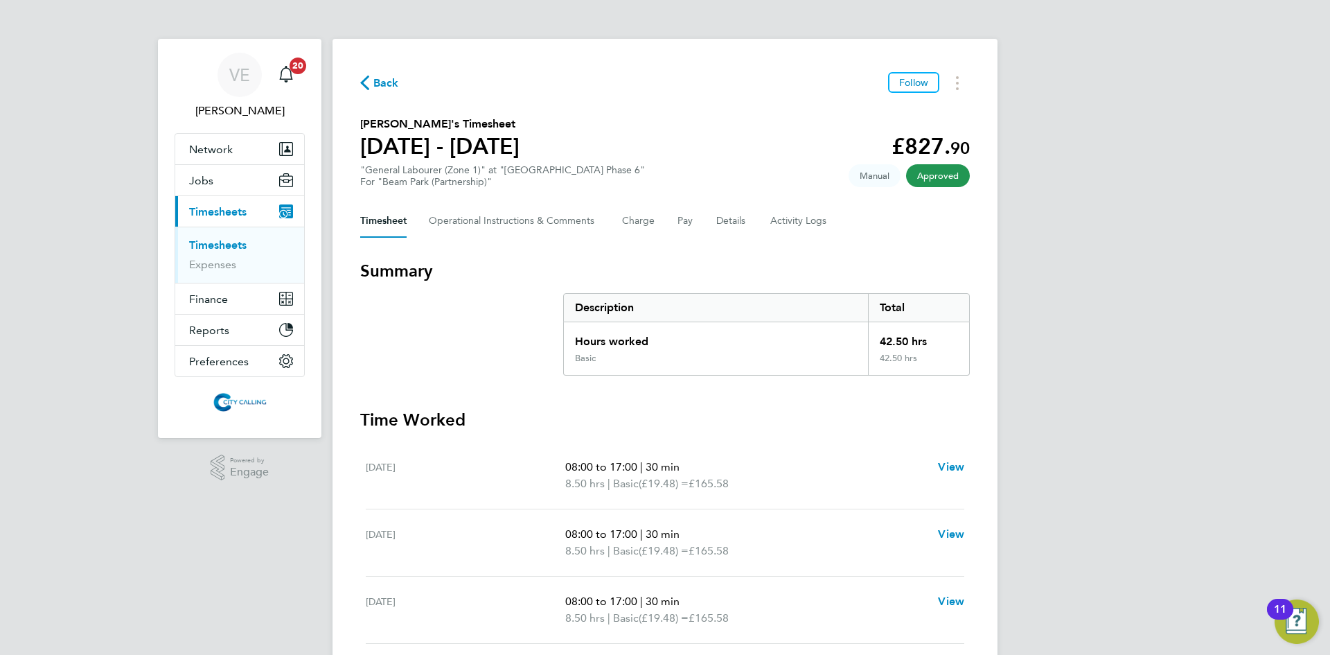
drag, startPoint x: 375, startPoint y: 76, endPoint x: 594, endPoint y: 176, distance: 240.9
click at [375, 76] on span "Back" at bounding box center [386, 83] width 26 height 17
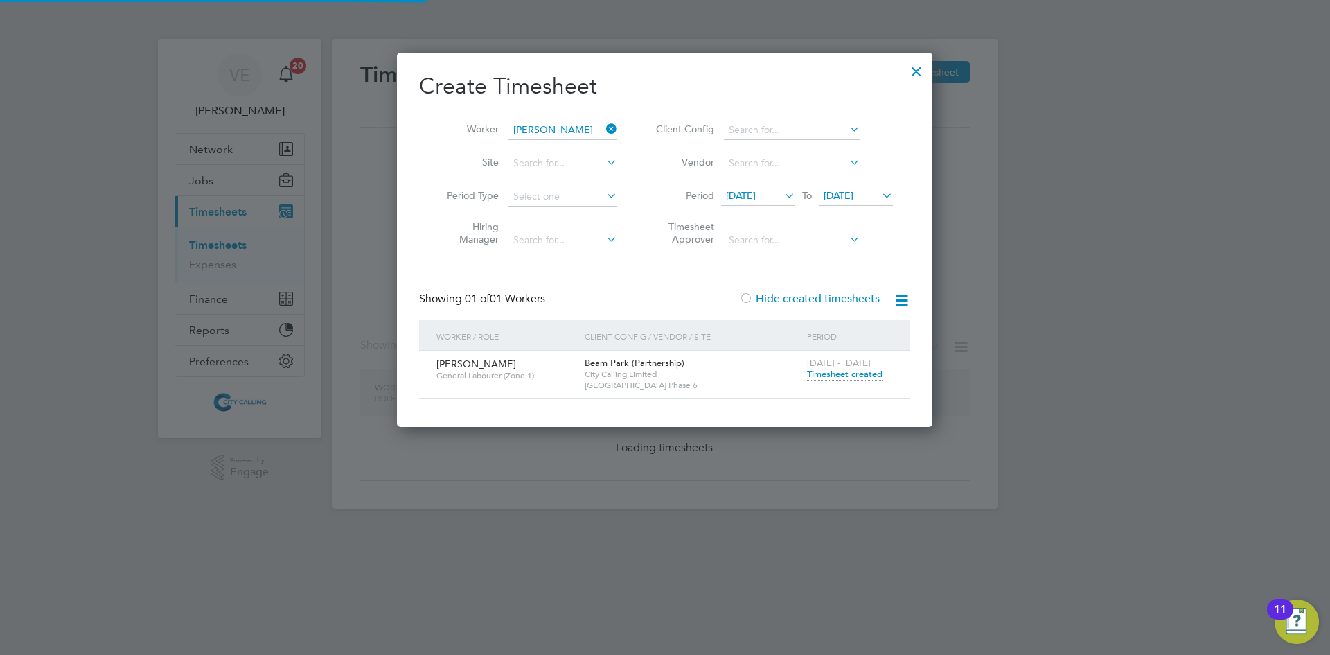
click at [431, 365] on div "Nagin Kanji General Labourer (Zone 1) Beam Park (Partnership) City Calling Limi…" at bounding box center [664, 374] width 491 height 47
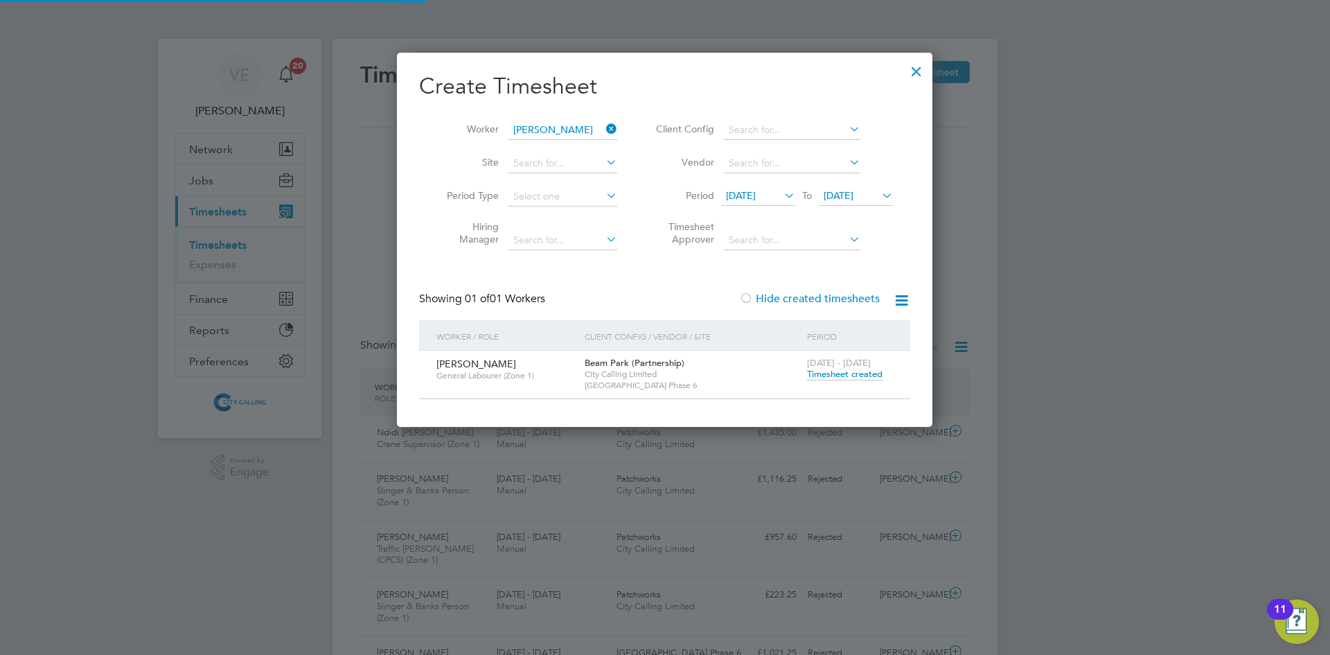
drag, startPoint x: 443, startPoint y: 366, endPoint x: 486, endPoint y: 365, distance: 42.3
click at [436, 365] on span "Nagin Kanji" at bounding box center [476, 363] width 80 height 12
click at [490, 361] on div "Nagin Kanji General Labourer (Zone 1)" at bounding box center [507, 369] width 148 height 37
drag, startPoint x: 871, startPoint y: 200, endPoint x: 251, endPoint y: 628, distance: 752.9
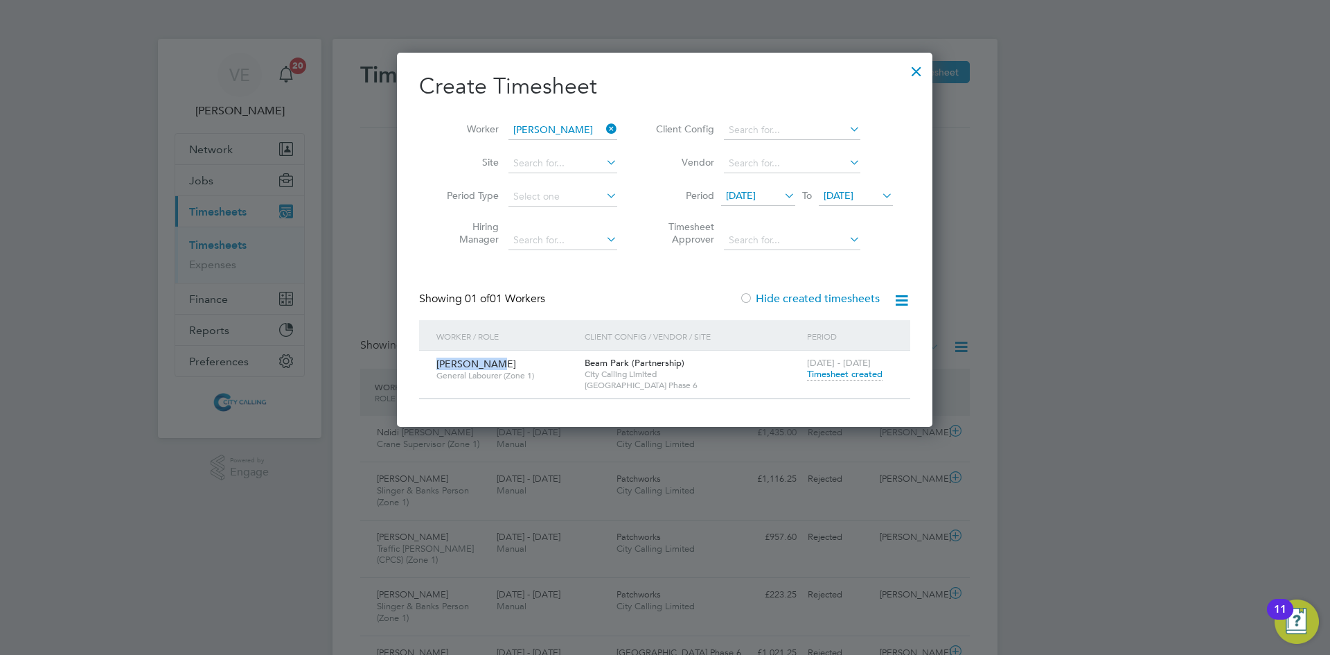
click at [853, 200] on span "10 Aug 2025" at bounding box center [839, 195] width 30 height 12
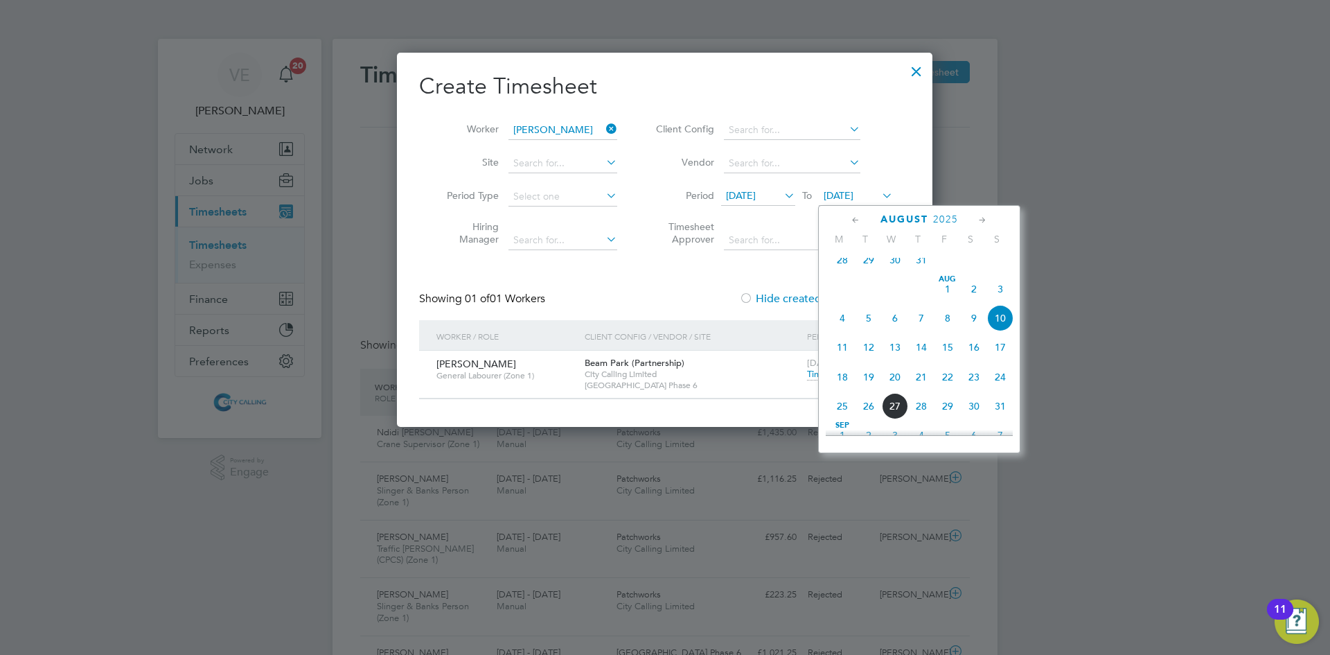
click at [687, 281] on div "Create Timesheet Worker Nagin Kanji Site Period Type Hiring Manager Client Conf…" at bounding box center [664, 235] width 491 height 327
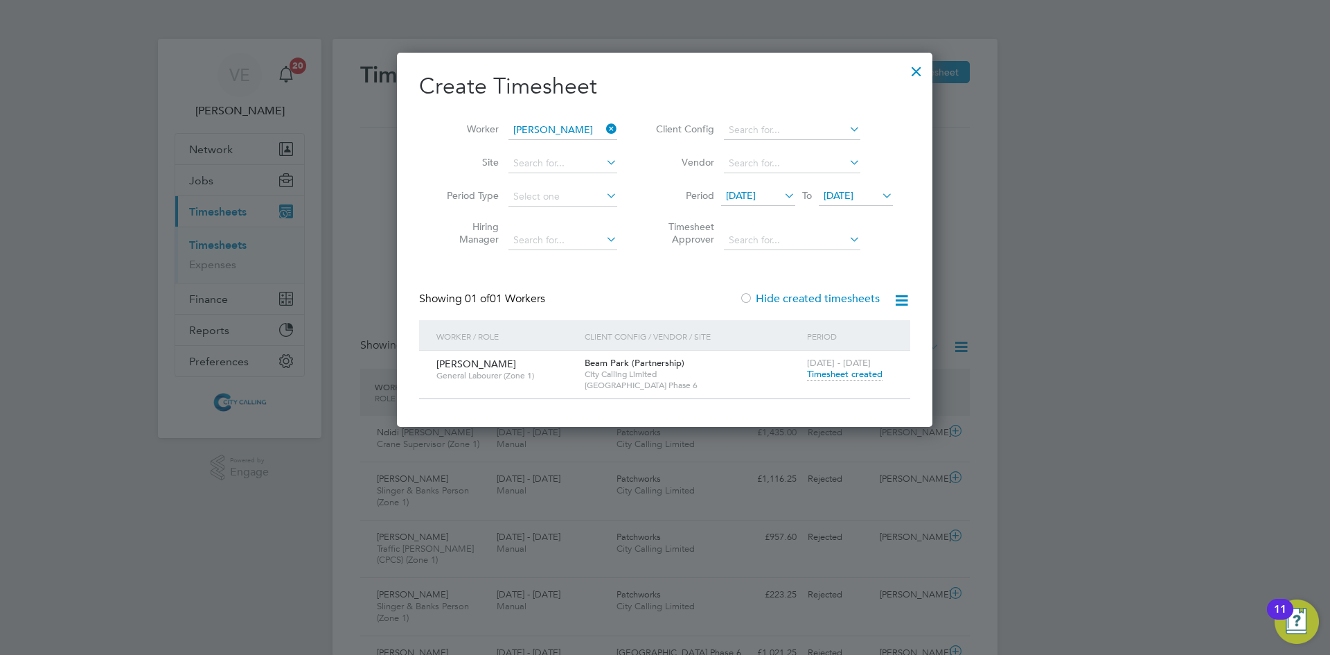
click at [835, 370] on span "Timesheet created" at bounding box center [845, 374] width 76 height 12
